Goal: Task Accomplishment & Management: Use online tool/utility

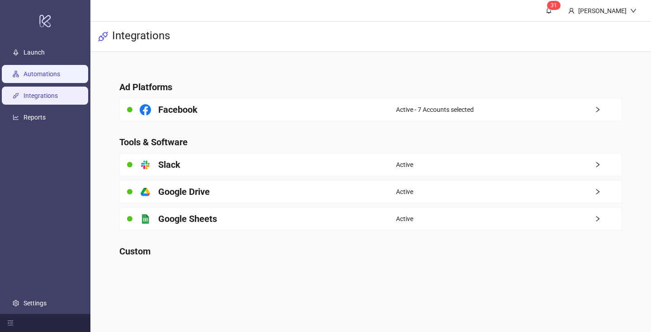
click at [60, 78] on link "Automations" at bounding box center [41, 73] width 37 height 7
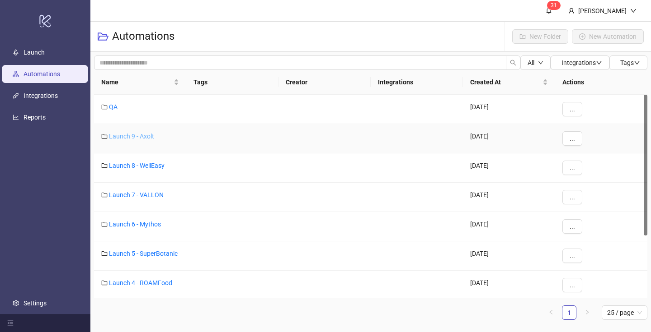
click at [145, 134] on link "Launch 9 - Axolt" at bounding box center [131, 136] width 45 height 7
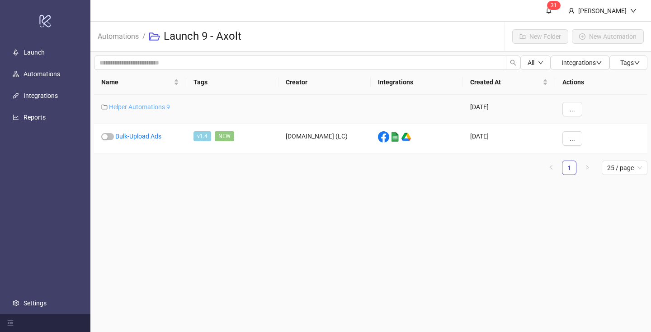
click at [155, 105] on link "Helper Automations 9" at bounding box center [139, 106] width 61 height 7
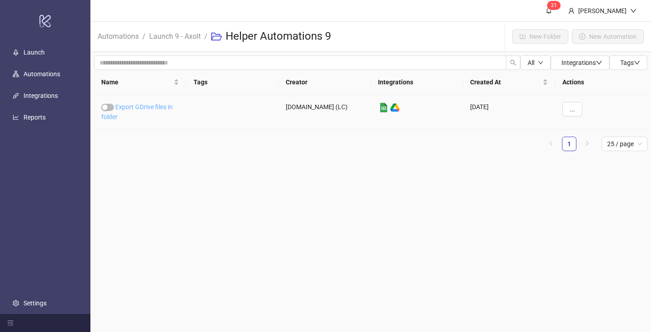
click at [155, 105] on link "Export GDrive files in folder" at bounding box center [136, 111] width 71 height 17
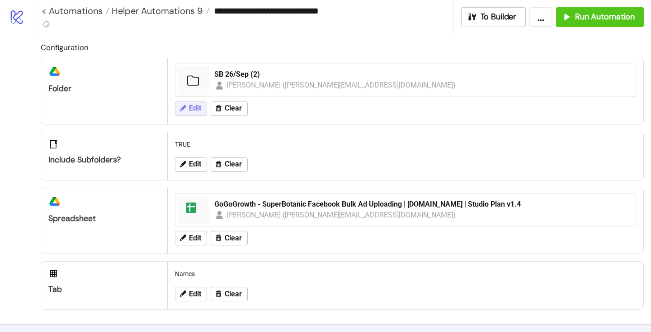
click at [198, 107] on span "Edit" at bounding box center [195, 108] width 12 height 8
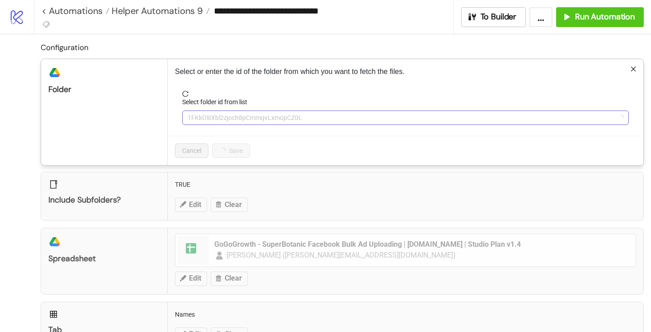
click at [215, 119] on span "1FKkOliIXbl2zjoch8pCmmqvLxmopCZ0L" at bounding box center [404, 118] width 435 height 14
click at [216, 119] on span "1FKkOliIXbl2zjoch8pCmmqvLxmopCZ0L" at bounding box center [404, 118] width 435 height 14
click at [216, 118] on span "SB 26/Sep (2)" at bounding box center [404, 118] width 435 height 14
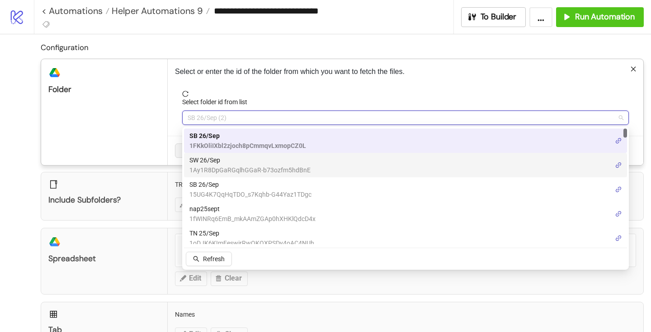
click at [212, 164] on span "SW 26/Sep" at bounding box center [249, 160] width 121 height 10
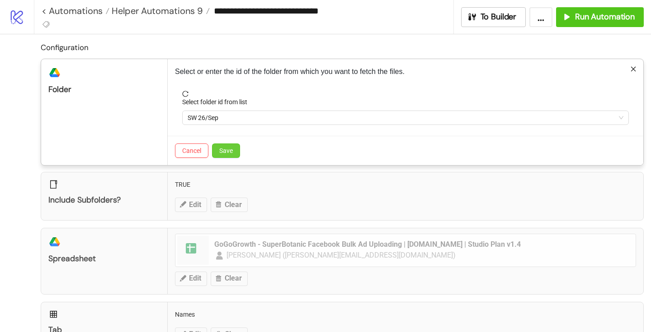
click at [223, 150] on span "Save" at bounding box center [226, 150] width 14 height 7
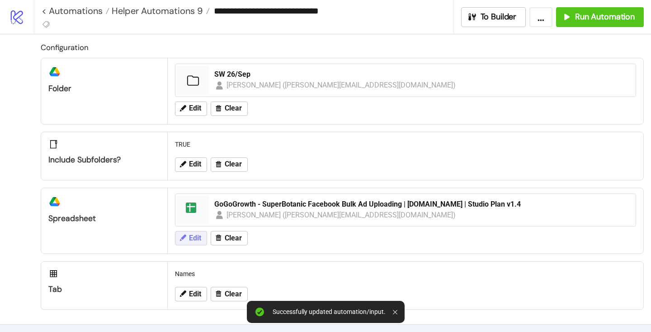
click at [201, 236] on span "Edit" at bounding box center [195, 238] width 12 height 8
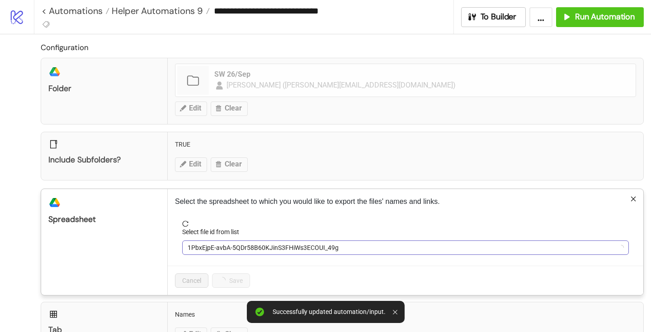
click at [225, 253] on span "1PbxEjpE-avbA-5QDr58B60KJinS3FHiWs3ECOUI_49g" at bounding box center [404, 248] width 435 height 14
click at [217, 246] on span "GoGoGrowth - SuperBotanic Facebook Bulk Ad Uploading | [DOMAIN_NAME] | Studio P…" at bounding box center [404, 248] width 435 height 14
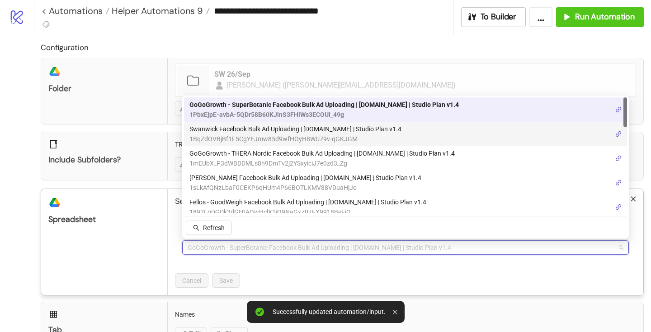
click at [226, 131] on span "Swanwick Facebook Bulk Ad Uploading | [DOMAIN_NAME] | Studio Plan v1.4" at bounding box center [295, 129] width 212 height 10
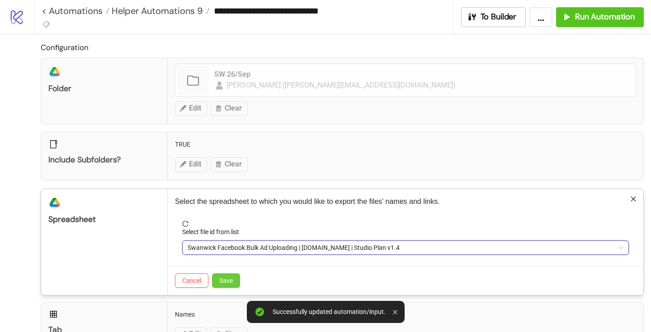
click at [227, 274] on button "Save" at bounding box center [226, 281] width 28 height 14
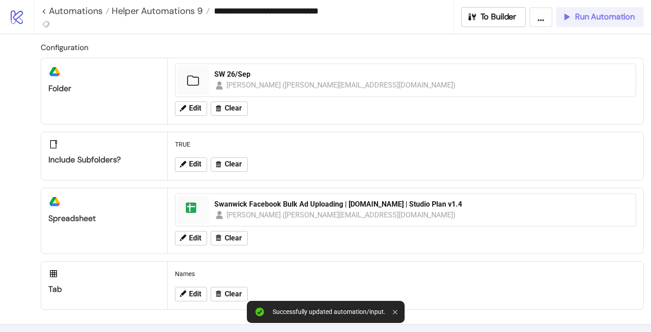
click at [560, 15] on button "Run Automation" at bounding box center [600, 17] width 88 height 20
